Goal: Task Accomplishment & Management: Manage account settings

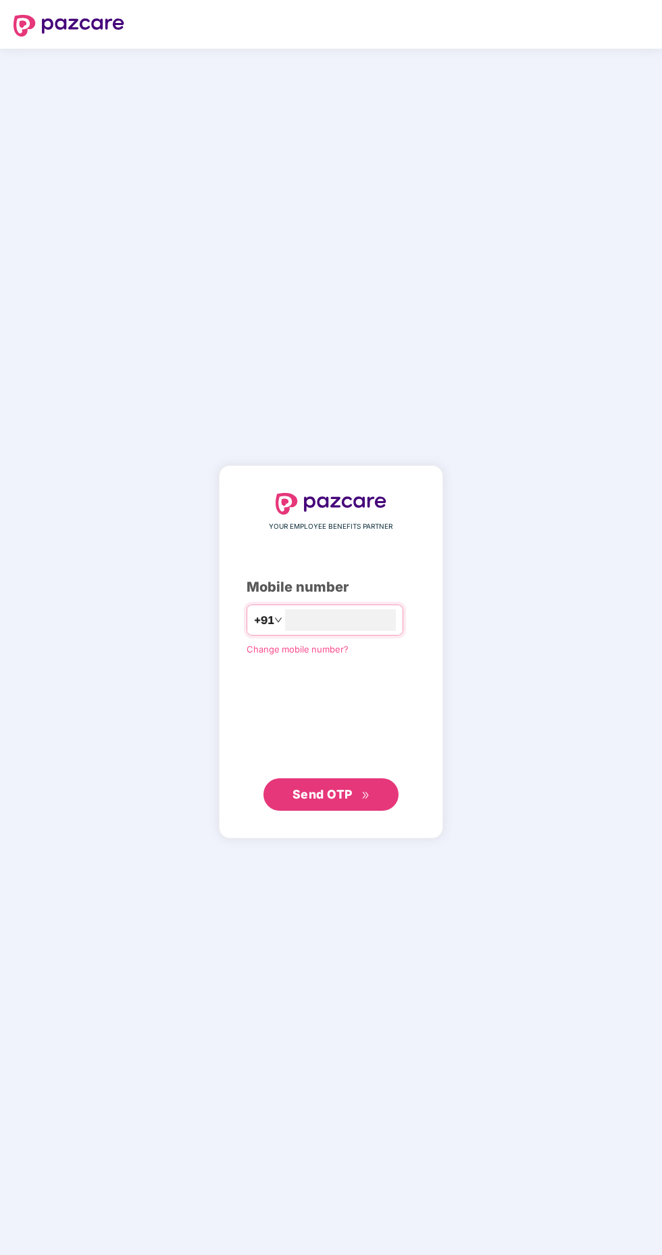
click at [377, 631] on input "number" at bounding box center [340, 620] width 111 height 22
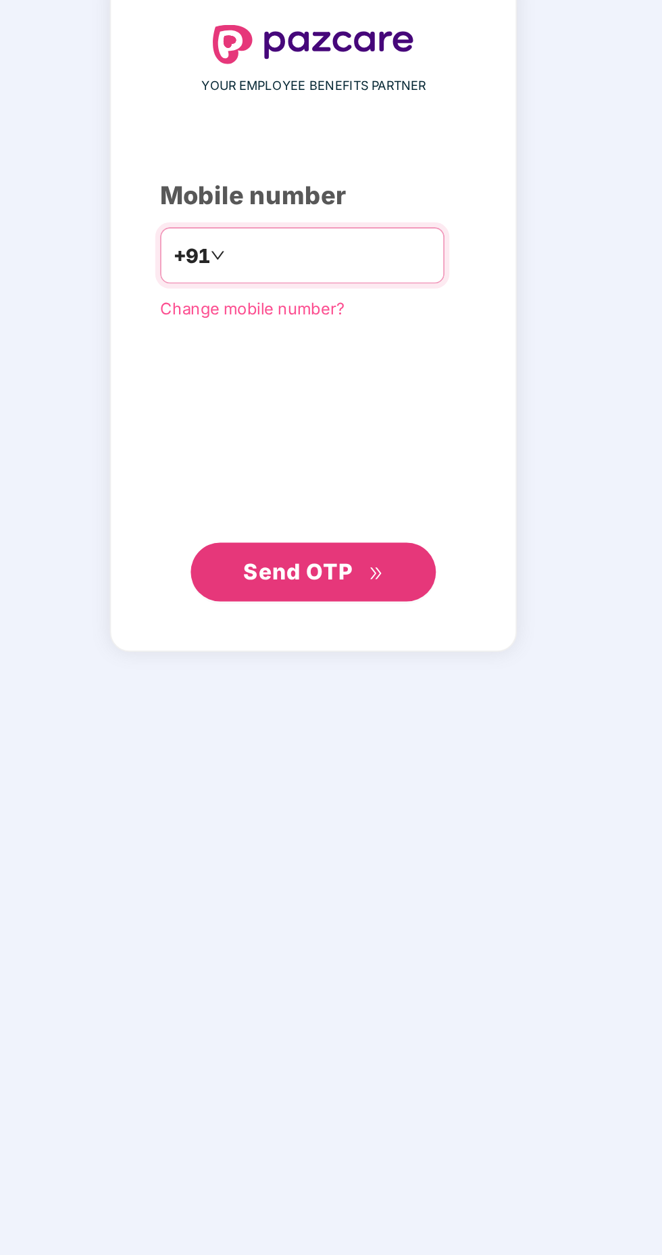
type input "**********"
click at [336, 801] on span "Send OTP" at bounding box center [323, 794] width 60 height 14
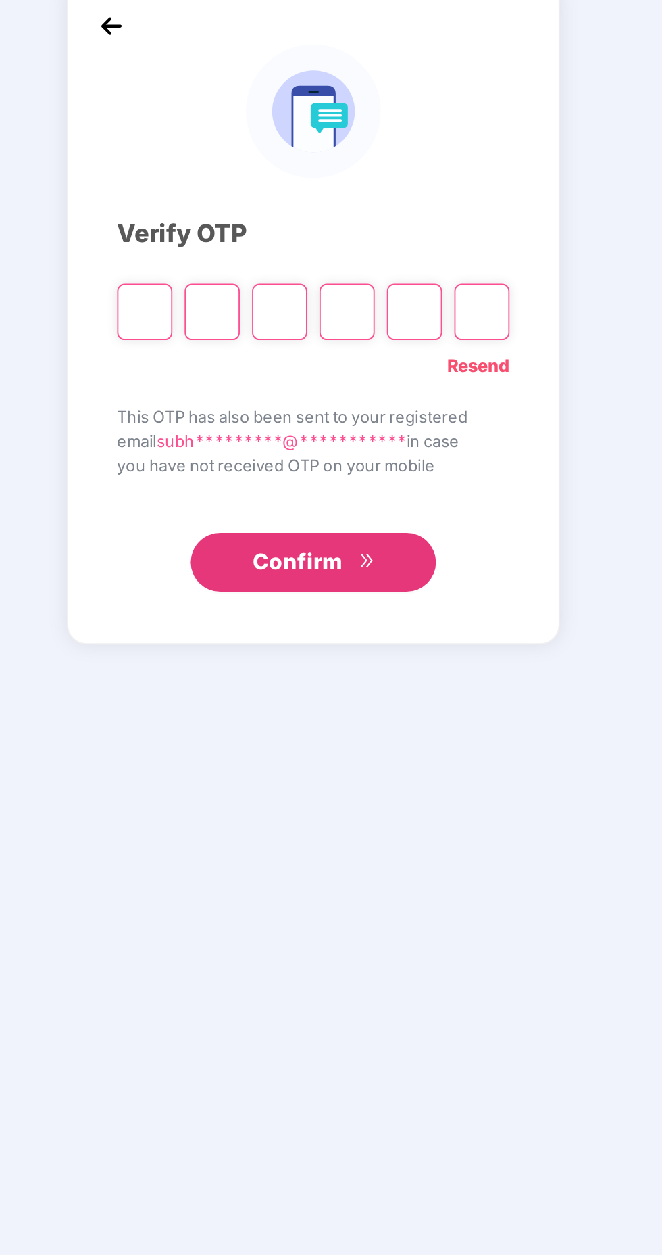
scroll to position [3, 0]
type input "*"
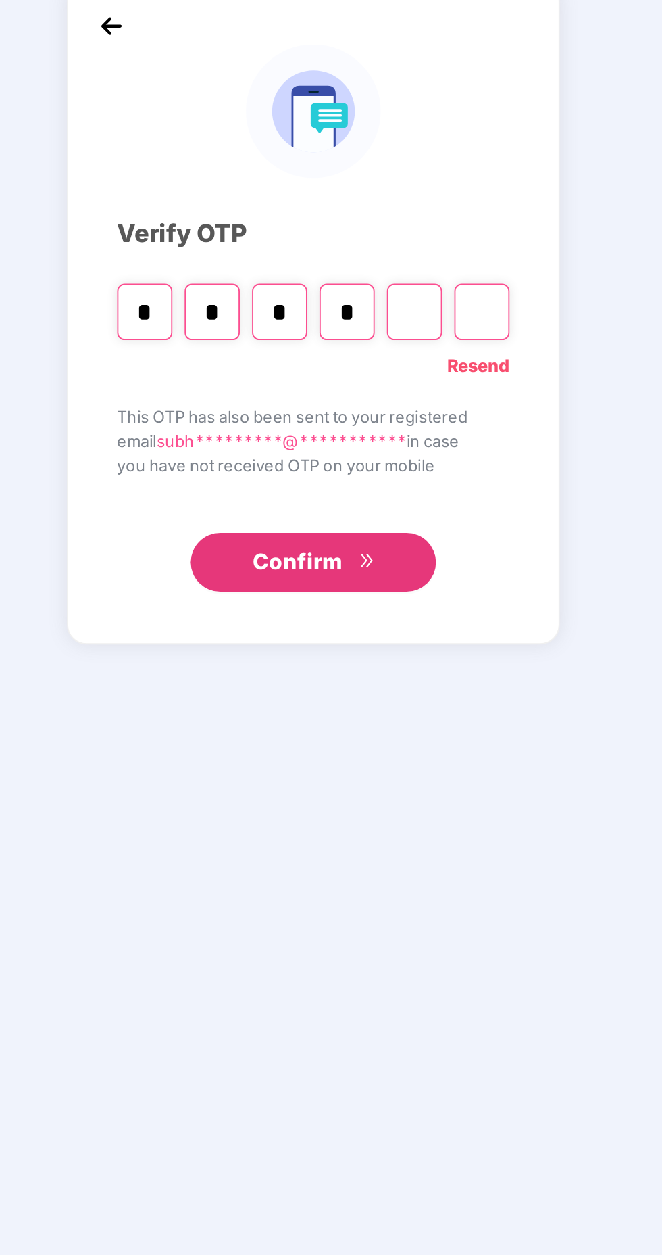
type input "*"
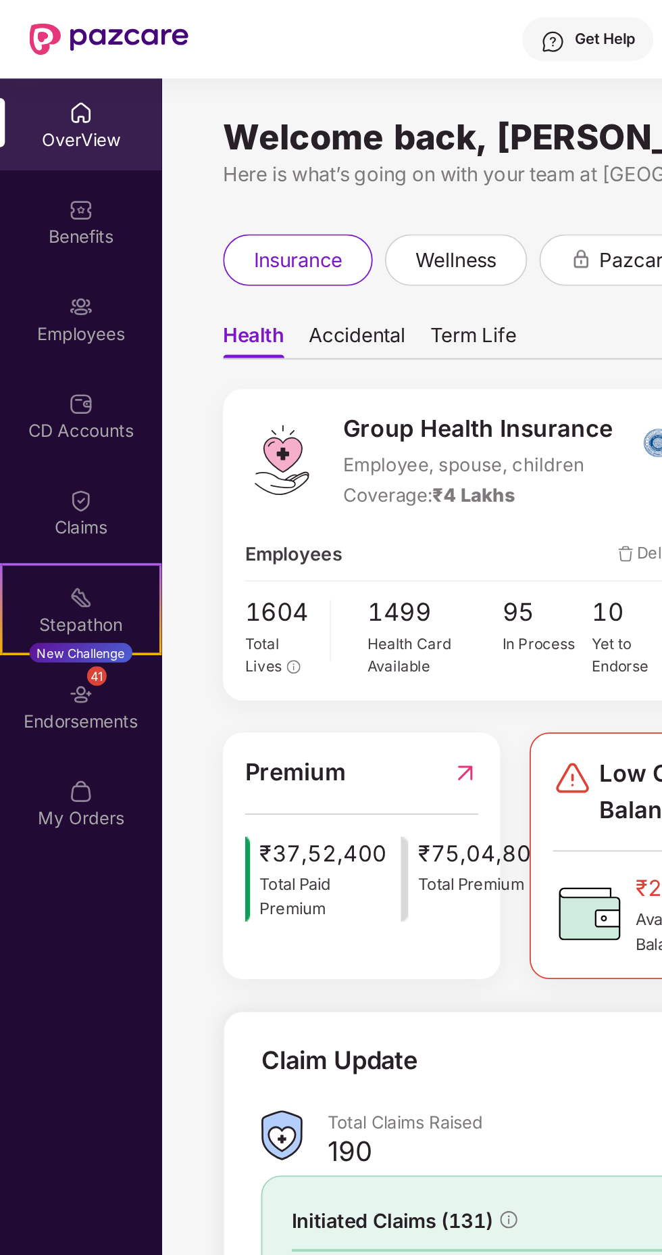
click at [44, 173] on img at bounding box center [45, 169] width 14 height 14
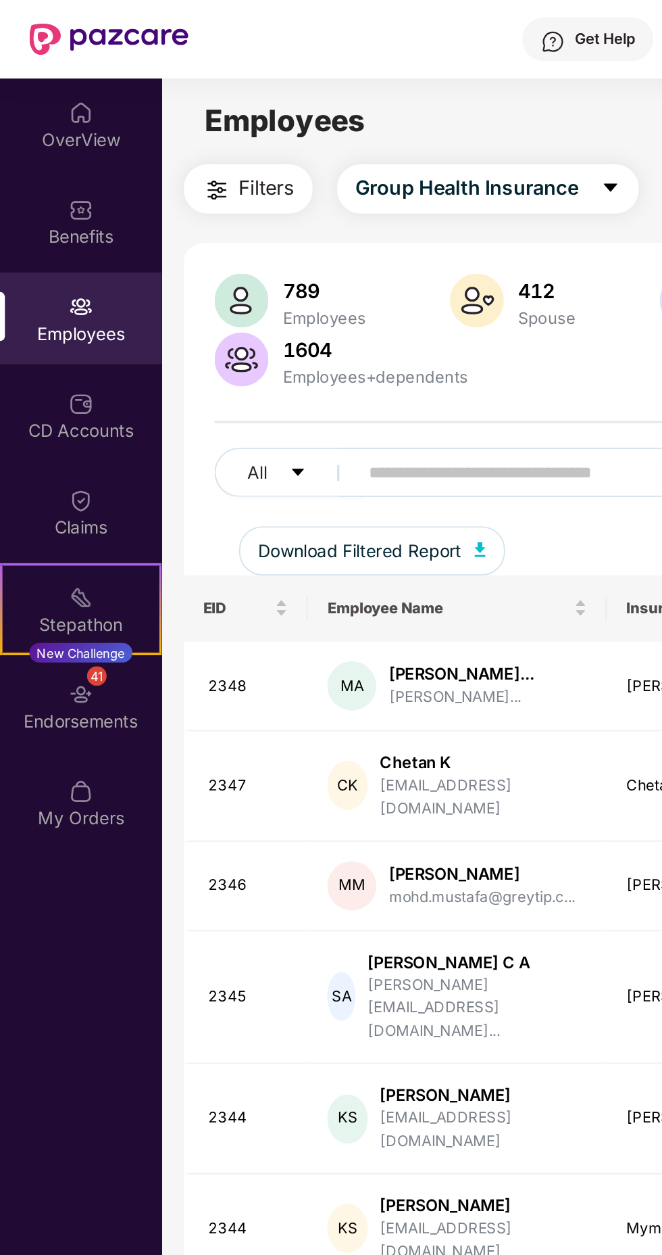
click at [281, 254] on input "text" at bounding box center [324, 260] width 243 height 20
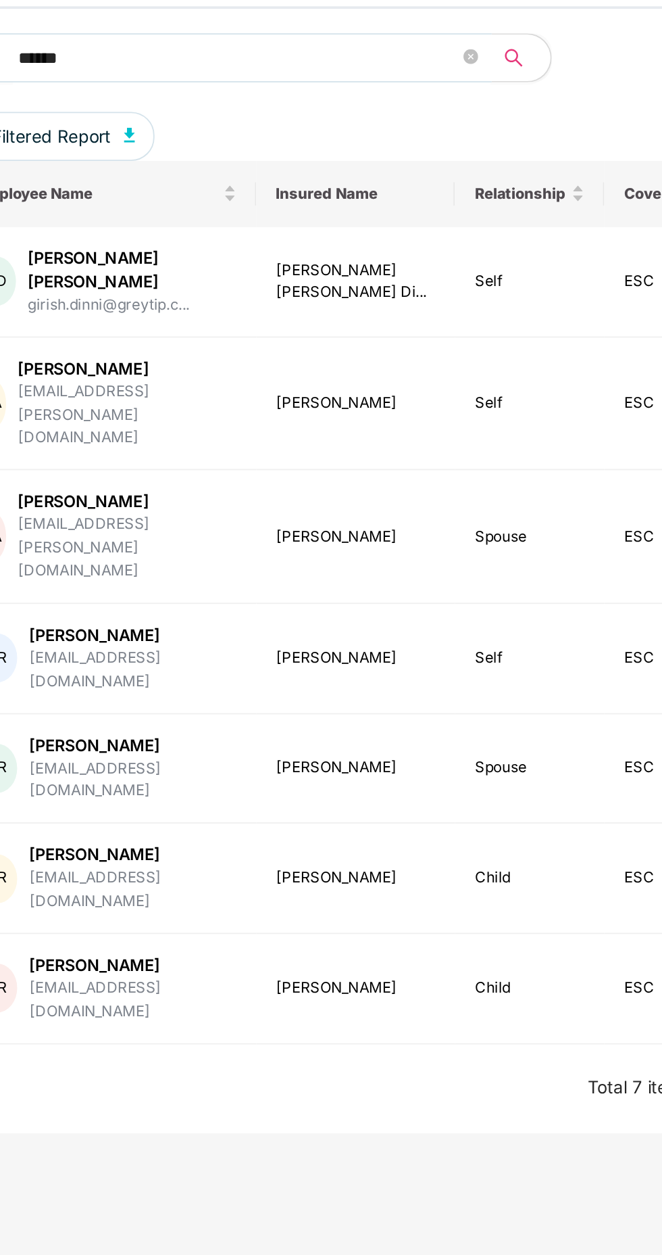
type input "******"
click at [264, 529] on div "[PERSON_NAME]" at bounding box center [267, 535] width 114 height 13
click at [401, 541] on div "[PERSON_NAME]" at bounding box center [389, 547] width 89 height 13
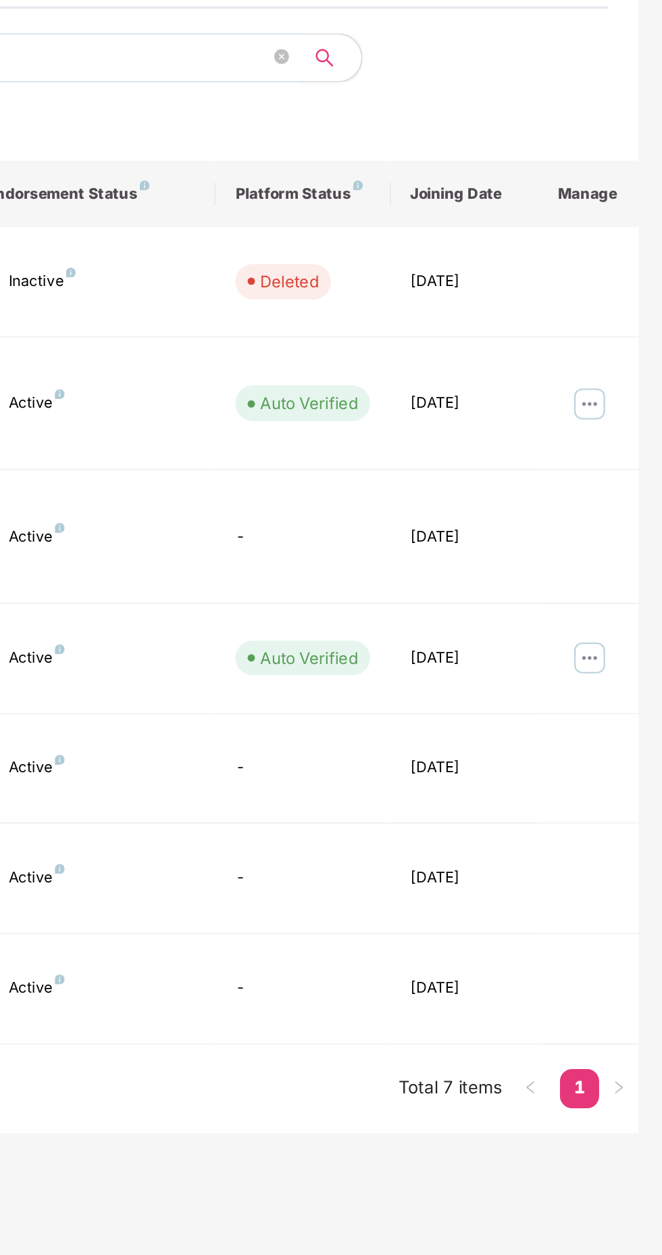
click at [626, 537] on img at bounding box center [623, 548] width 22 height 22
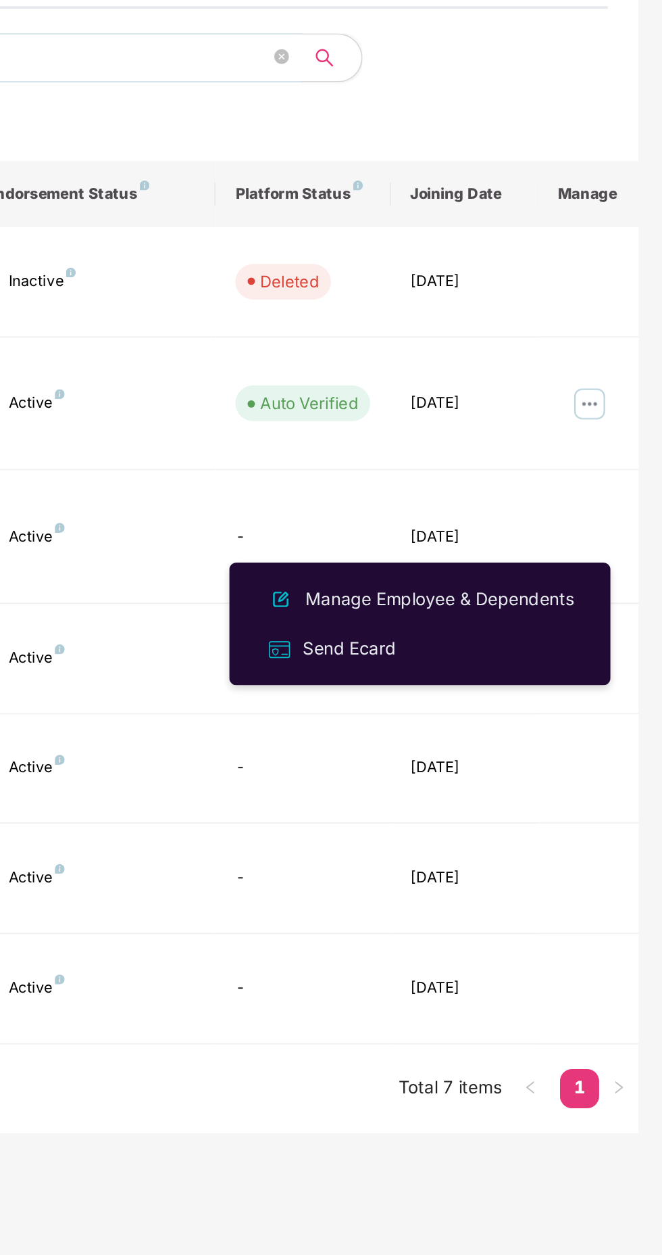
click at [572, 512] on div "Manage Employee & Dependents" at bounding box center [539, 515] width 153 height 15
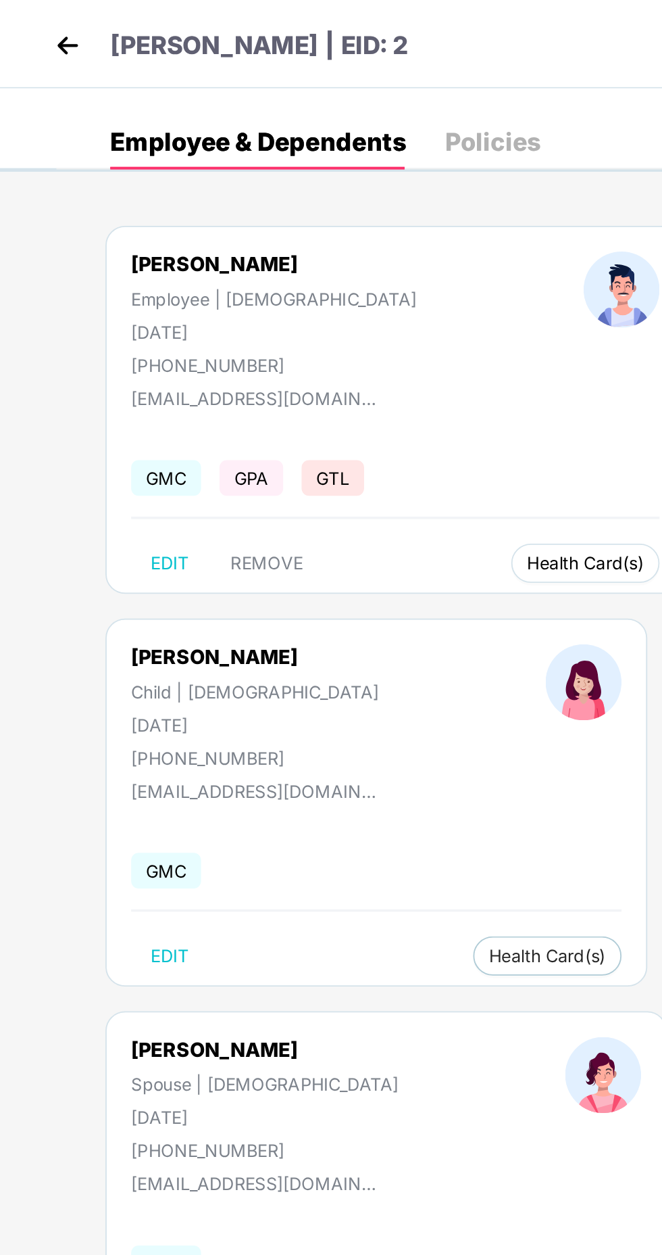
click at [291, 310] on span "Health Card(s)" at bounding box center [323, 310] width 64 height 7
click at [291, 308] on span "Health Card(s)" at bounding box center [323, 310] width 64 height 7
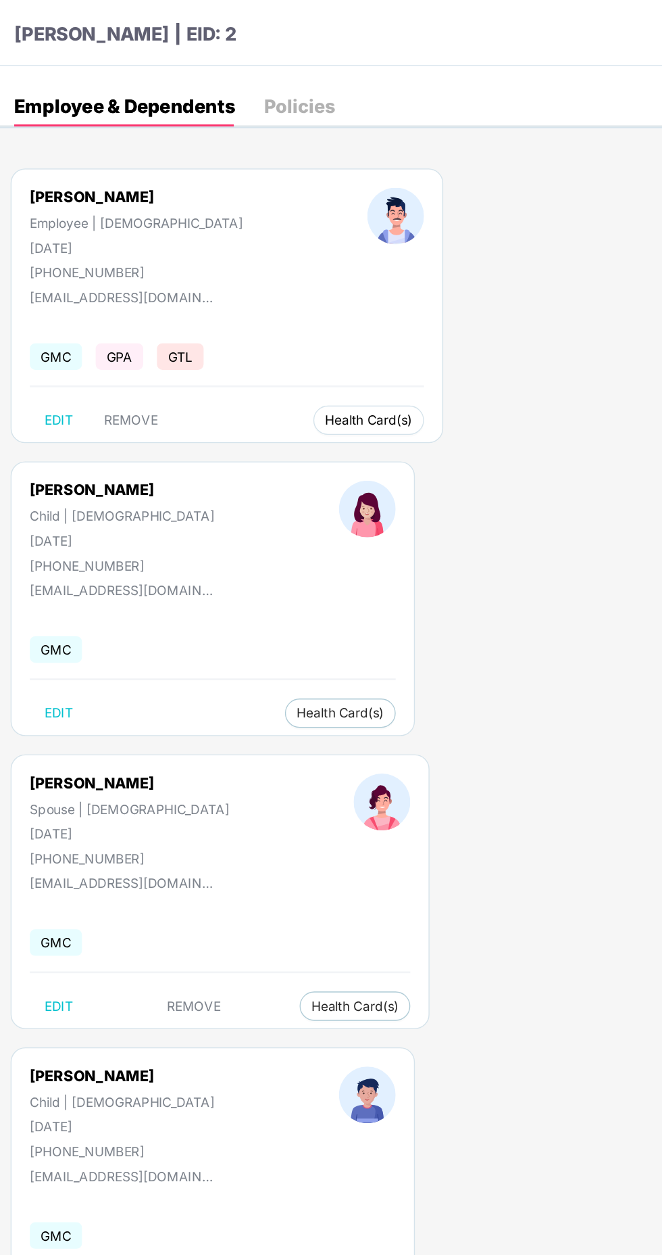
click at [291, 310] on span "Health Card(s)" at bounding box center [323, 310] width 64 height 7
click at [291, 307] on span "Health Card(s)" at bounding box center [323, 310] width 64 height 7
click at [322, 155] on img at bounding box center [343, 160] width 42 height 42
click at [282, 318] on button "Health Card(s)" at bounding box center [323, 310] width 82 height 22
click at [291, 310] on span "Health Card(s)" at bounding box center [323, 310] width 64 height 7
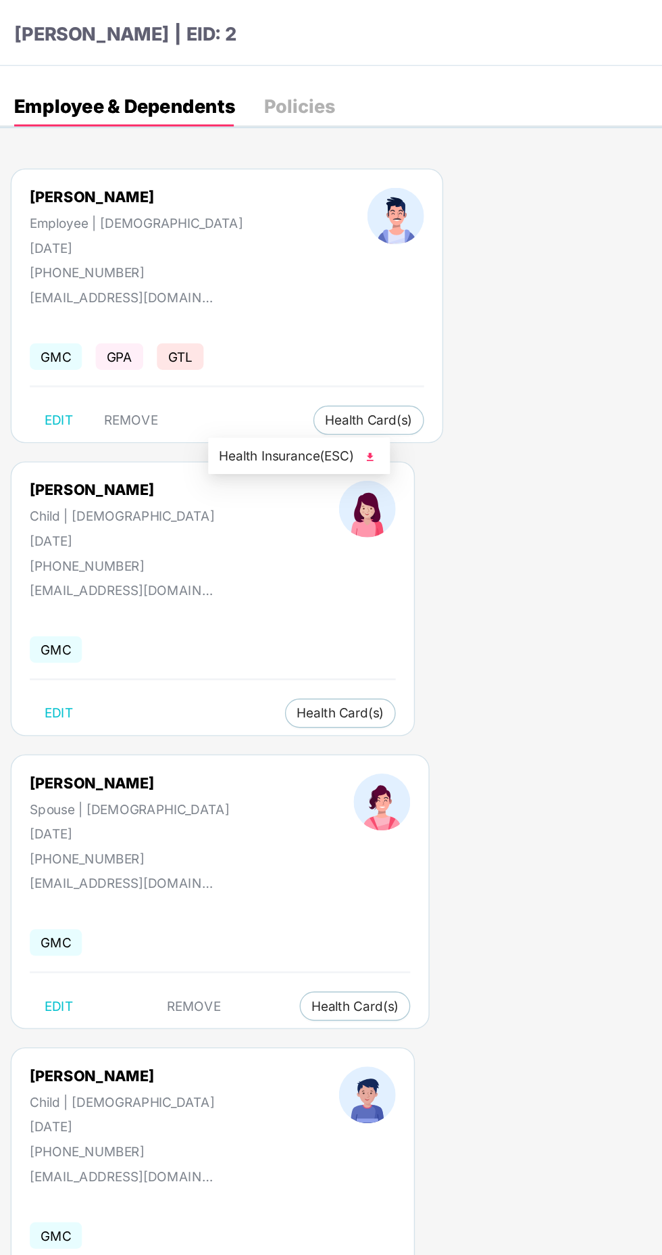
click at [331, 334] on img at bounding box center [324, 338] width 14 height 14
click at [291, 314] on span "Health Card(s)" at bounding box center [323, 310] width 64 height 7
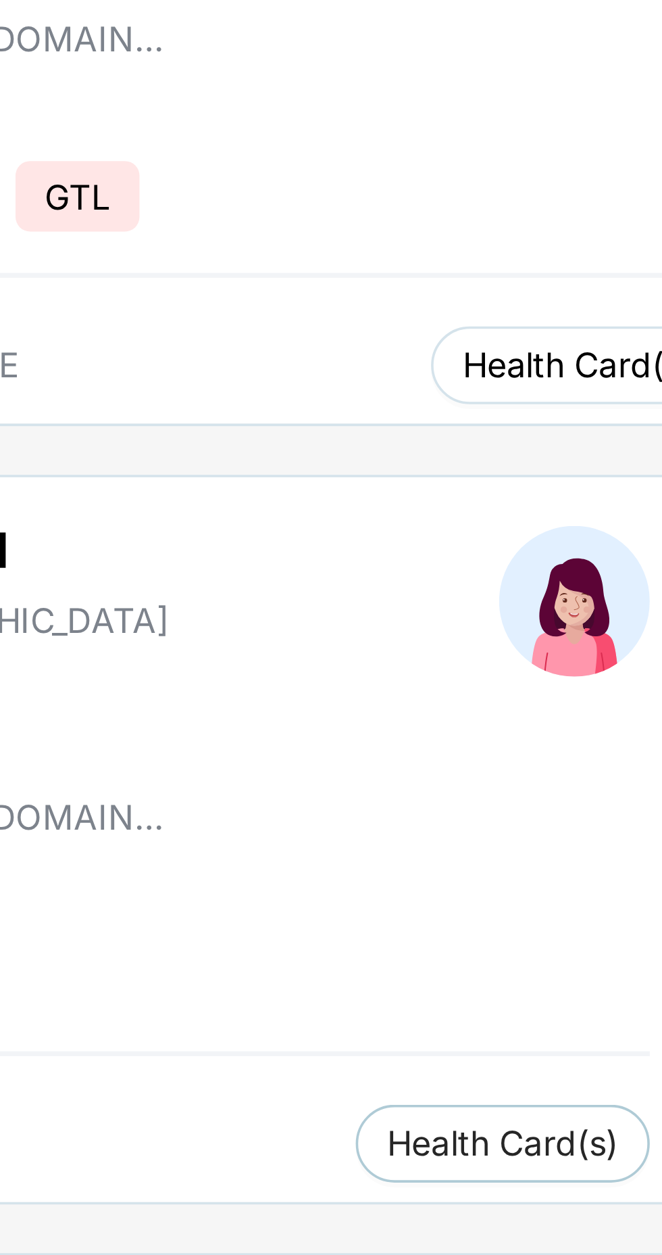
click at [291, 312] on span "Health Card(s)" at bounding box center [323, 310] width 64 height 7
click at [291, 310] on span "Health Card(s)" at bounding box center [323, 310] width 64 height 7
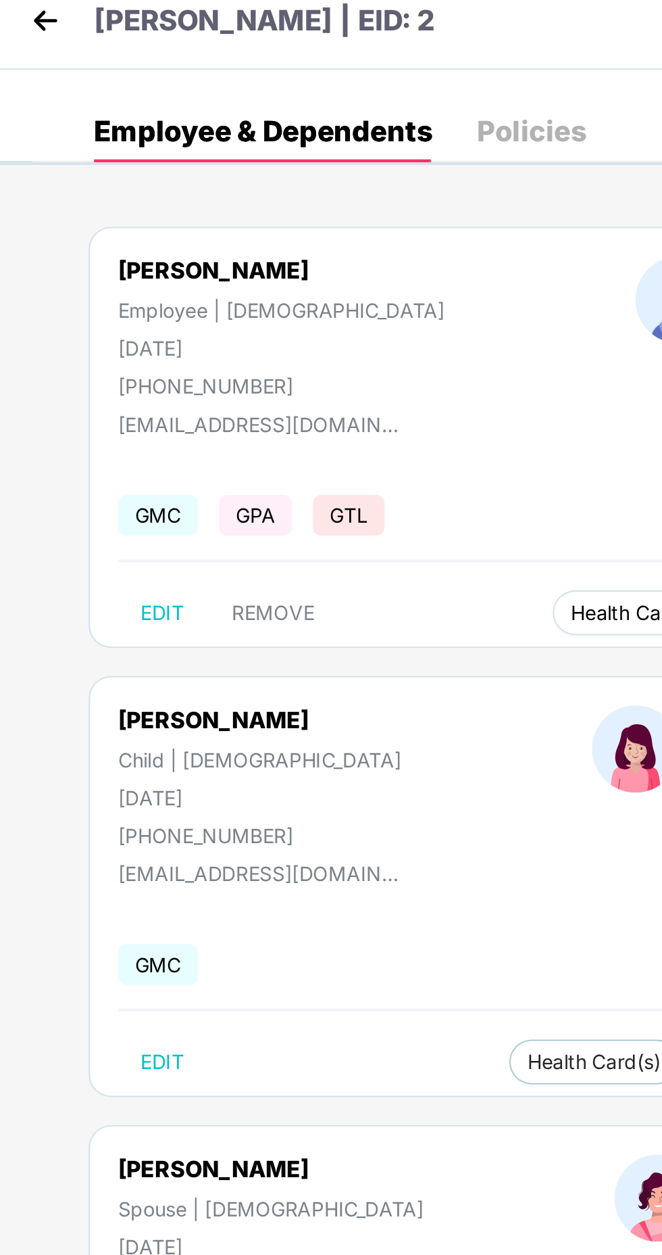
click at [282, 302] on button "Health Card(s)" at bounding box center [323, 310] width 82 height 22
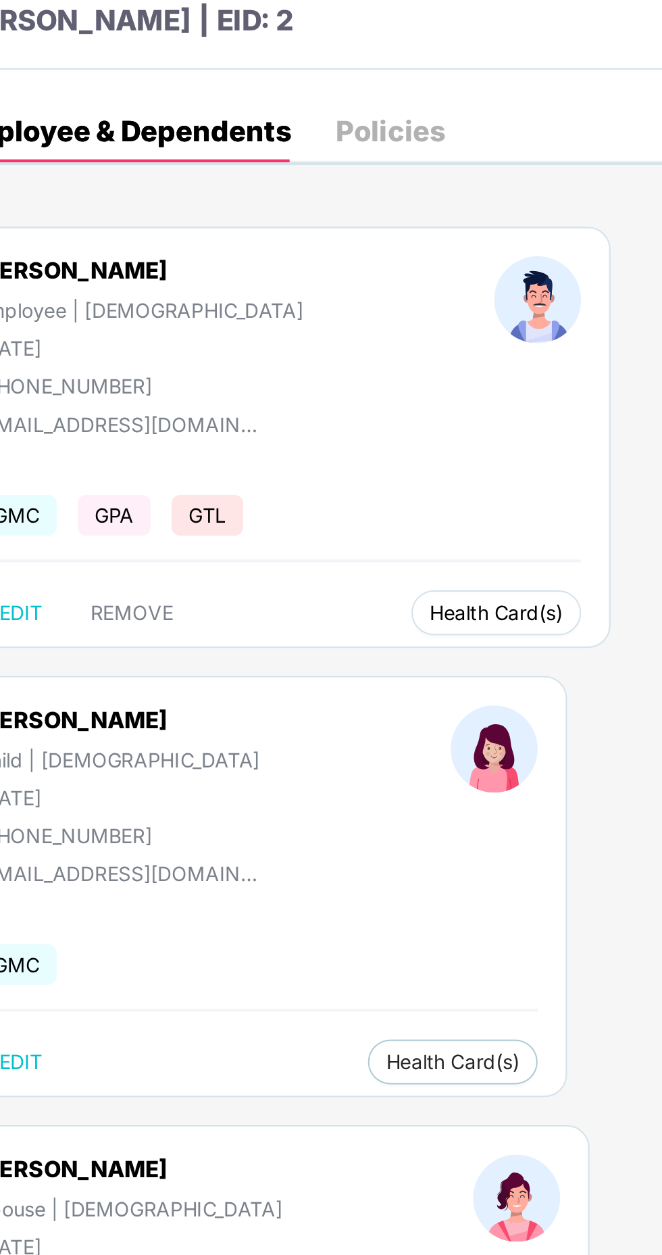
click at [291, 308] on span "Health Card(s)" at bounding box center [323, 310] width 64 height 7
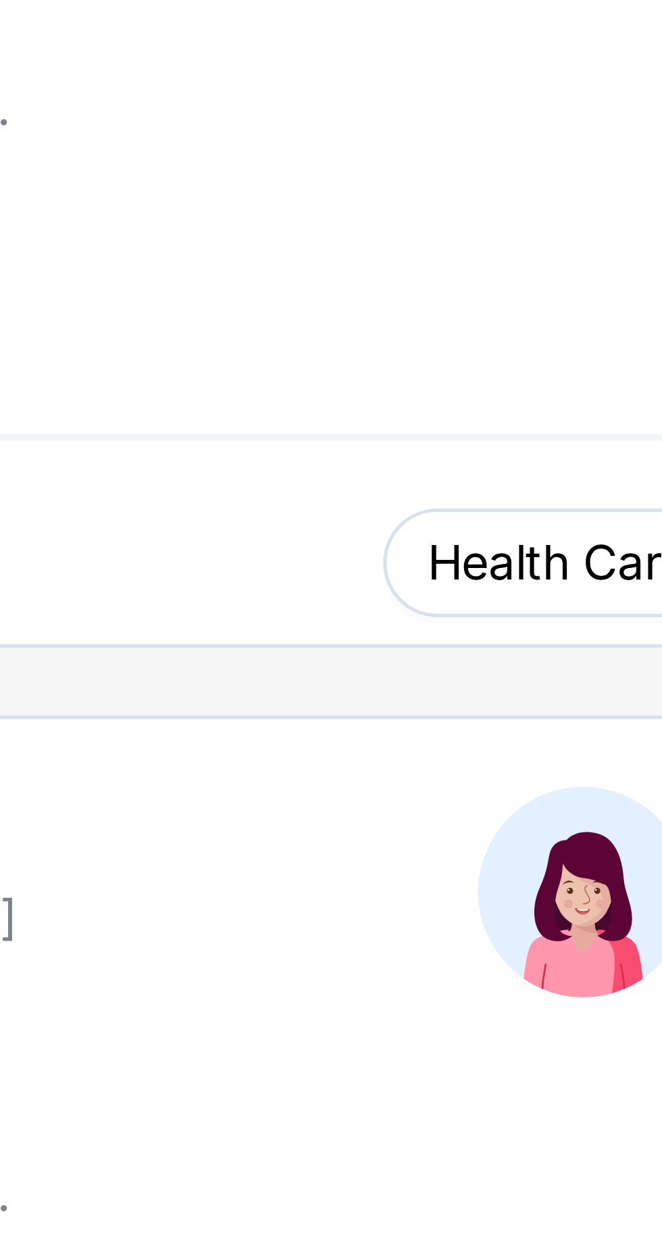
click at [291, 314] on span "Health Card(s)" at bounding box center [323, 310] width 64 height 7
click at [291, 308] on span "Health Card(s)" at bounding box center [323, 310] width 64 height 7
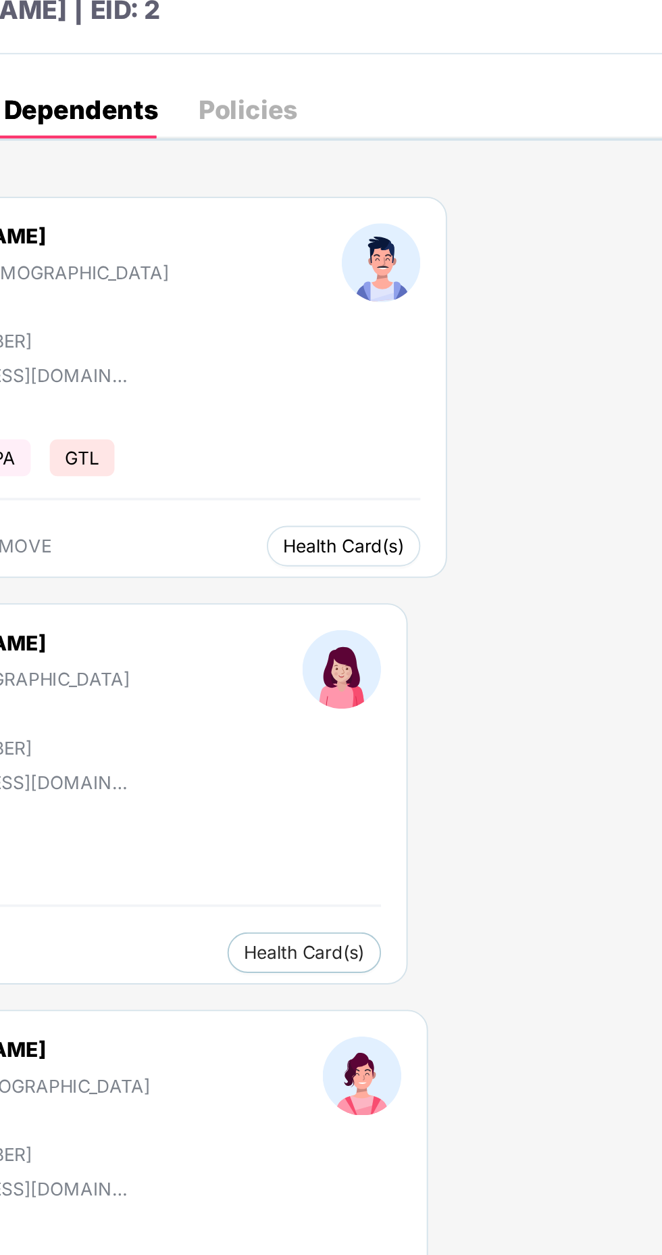
click at [282, 301] on button "Health Card(s)" at bounding box center [323, 310] width 82 height 22
click at [291, 310] on span "Health Card(s)" at bounding box center [323, 310] width 64 height 7
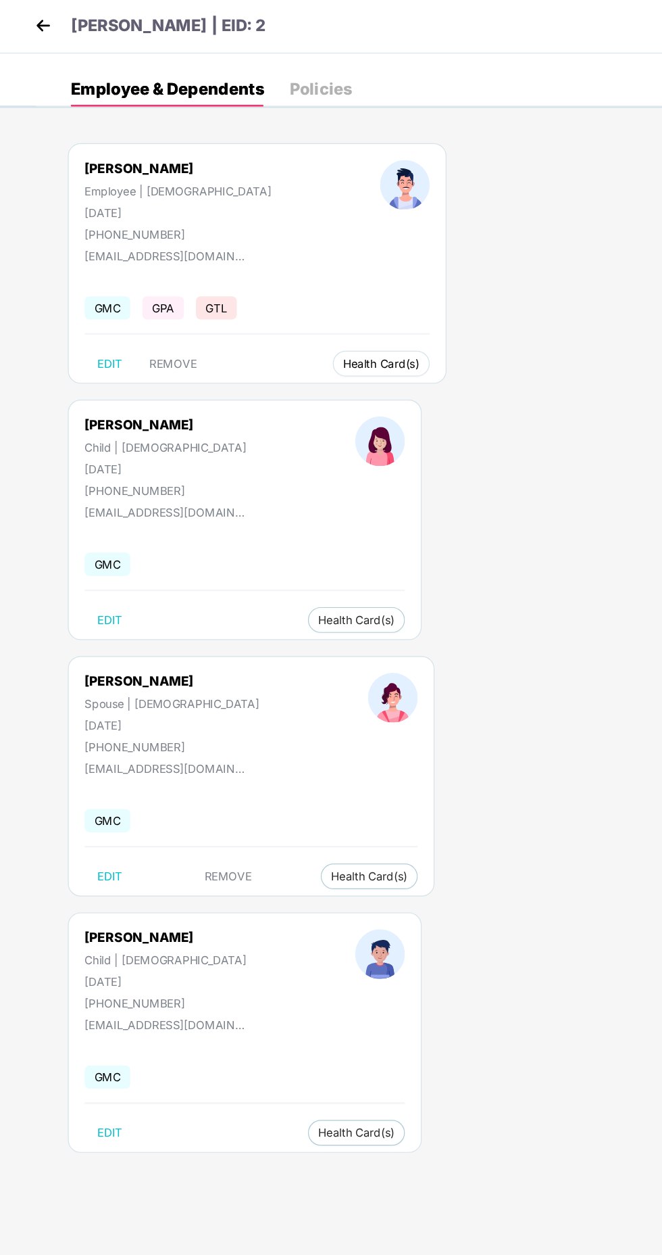
click at [291, 314] on span "Health Card(s)" at bounding box center [323, 310] width 64 height 7
click at [291, 310] on span "Health Card(s)" at bounding box center [323, 310] width 64 height 7
click at [291, 314] on span "Health Card(s)" at bounding box center [323, 310] width 64 height 7
click at [291, 312] on span "Health Card(s)" at bounding box center [323, 310] width 64 height 7
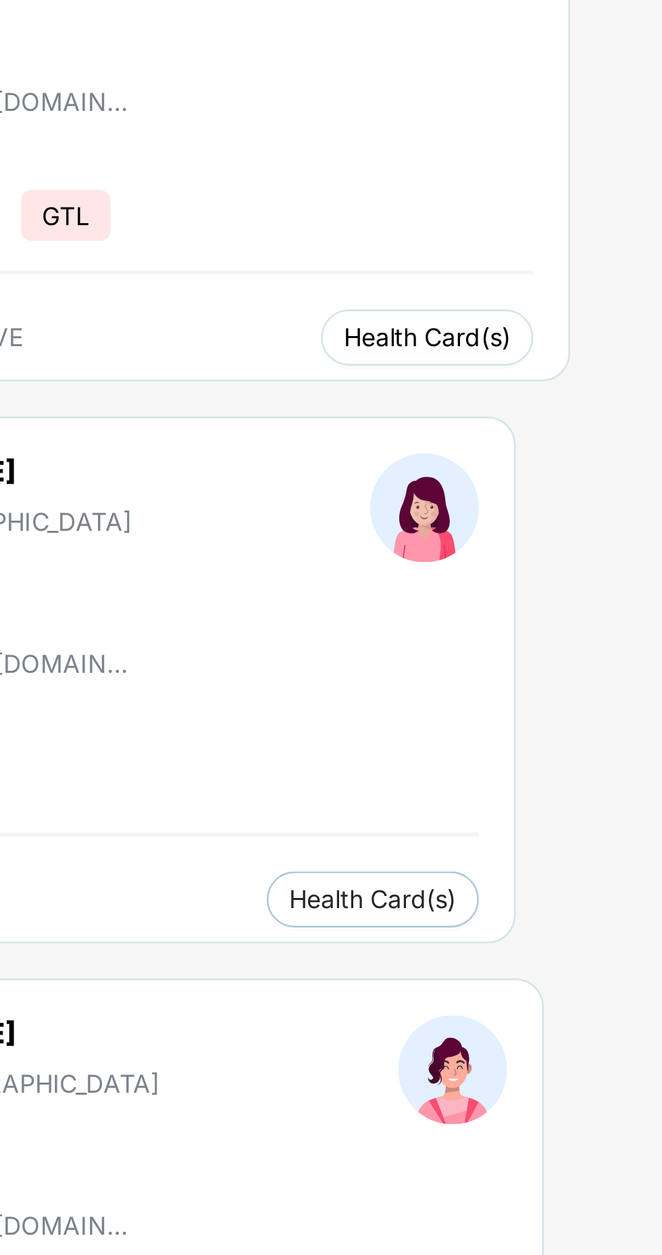
click at [291, 310] on span "Health Card(s)" at bounding box center [323, 310] width 64 height 7
click at [291, 309] on span "Health Card(s)" at bounding box center [323, 310] width 64 height 7
